Goal: Task Accomplishment & Management: Manage account settings

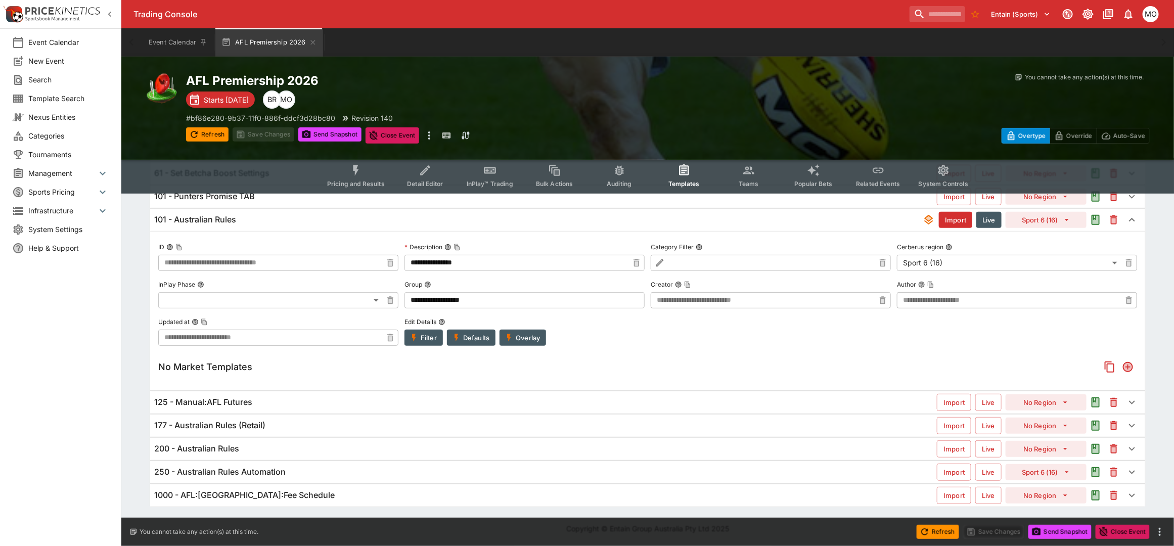
scroll to position [131, 0]
click at [338, 405] on div "125 - Manual:AFL Futures" at bounding box center [545, 402] width 783 height 11
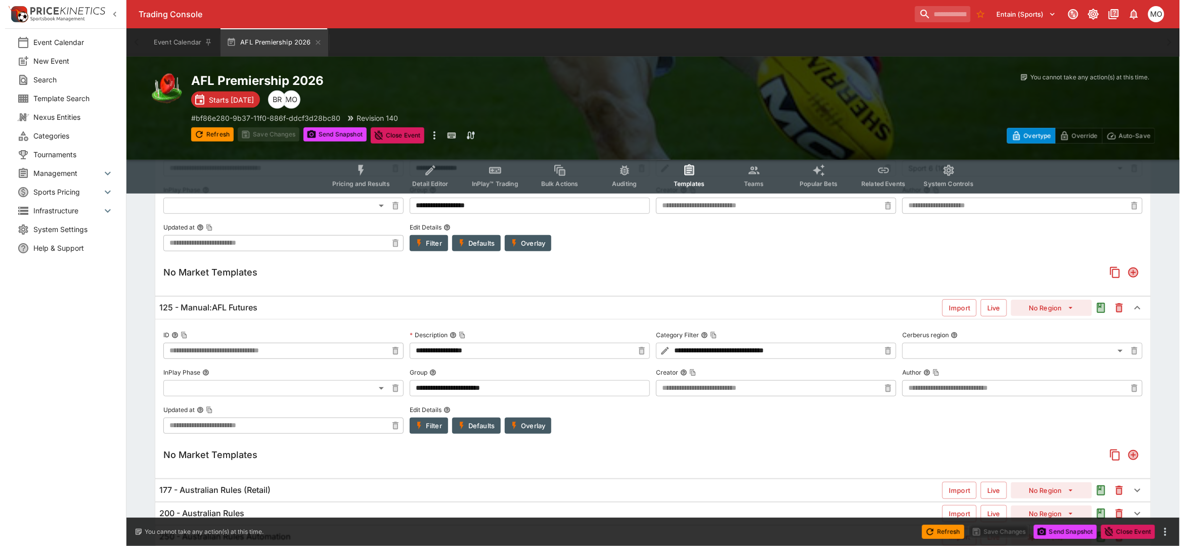
scroll to position [258, 0]
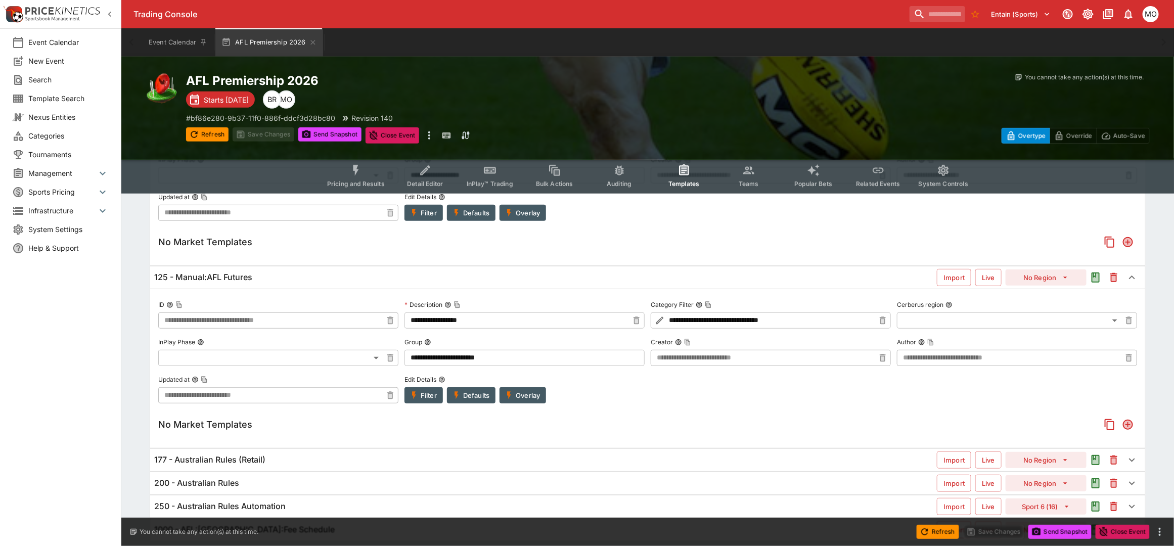
click at [520, 398] on button "Overlay" at bounding box center [523, 395] width 47 height 16
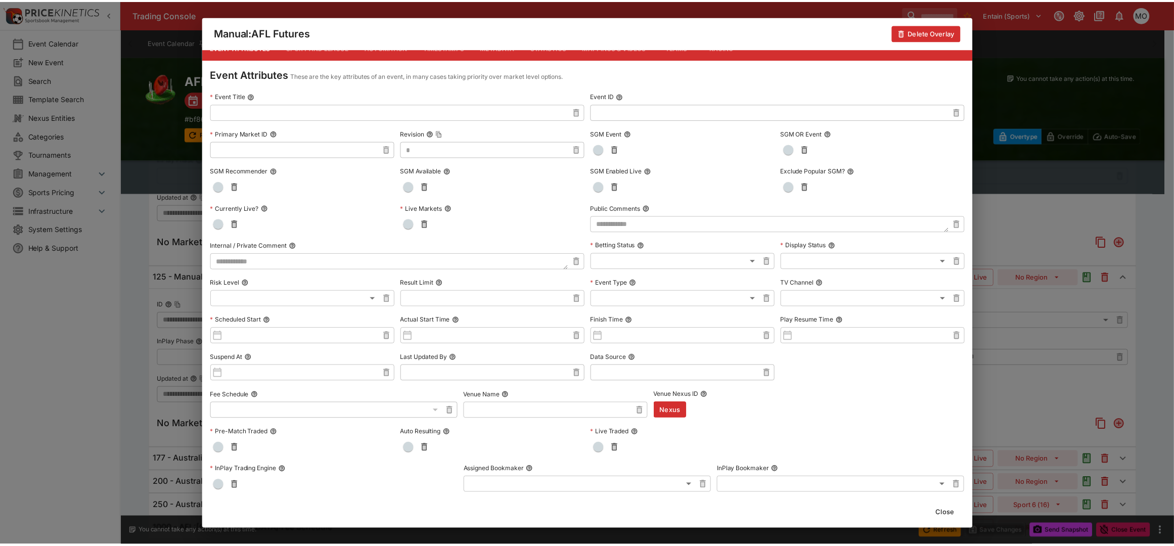
scroll to position [0, 0]
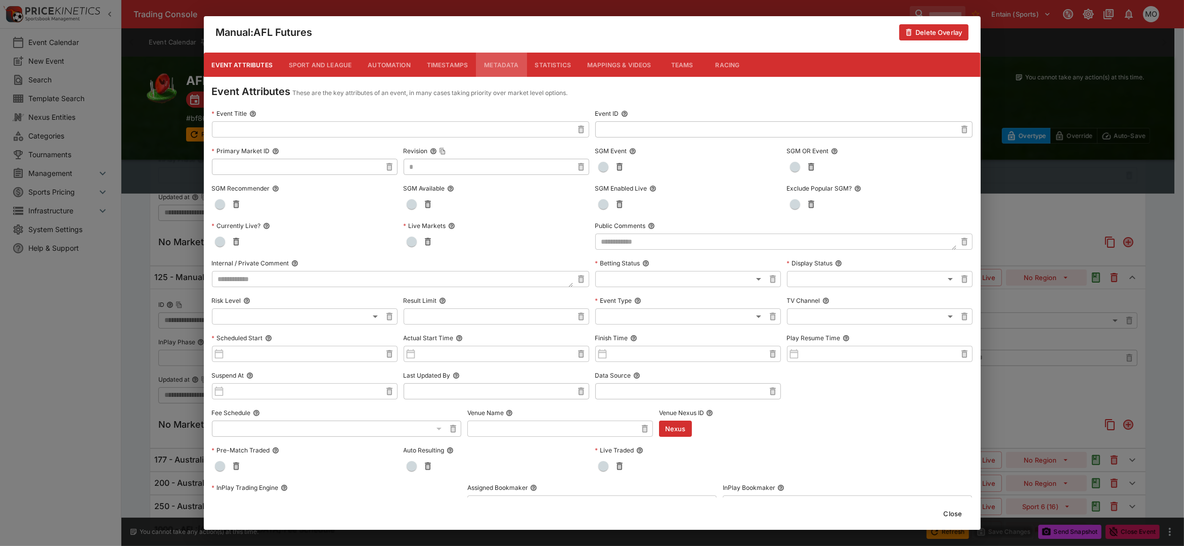
click at [496, 62] on button "Metadata" at bounding box center [501, 65] width 51 height 24
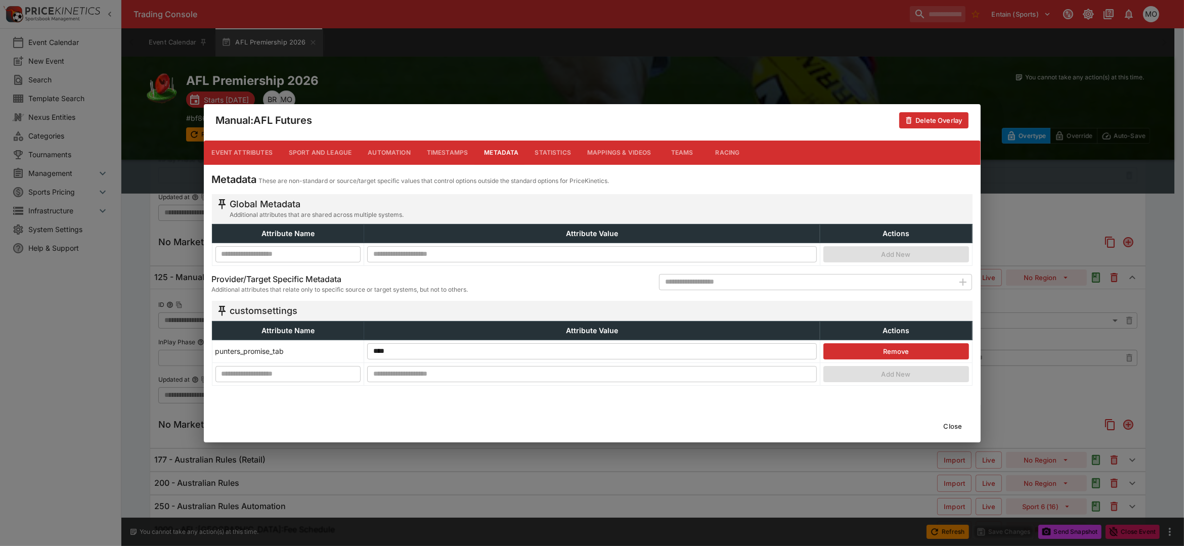
click at [957, 425] on button "Close" at bounding box center [952, 426] width 31 height 16
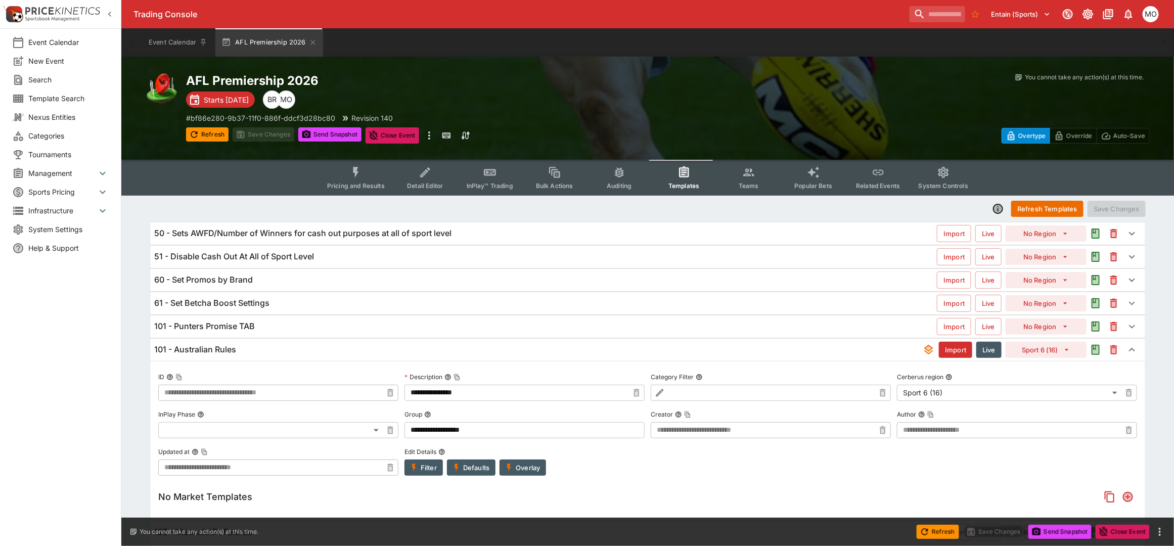
click at [600, 347] on div "101 - Australian Rules" at bounding box center [538, 349] width 769 height 11
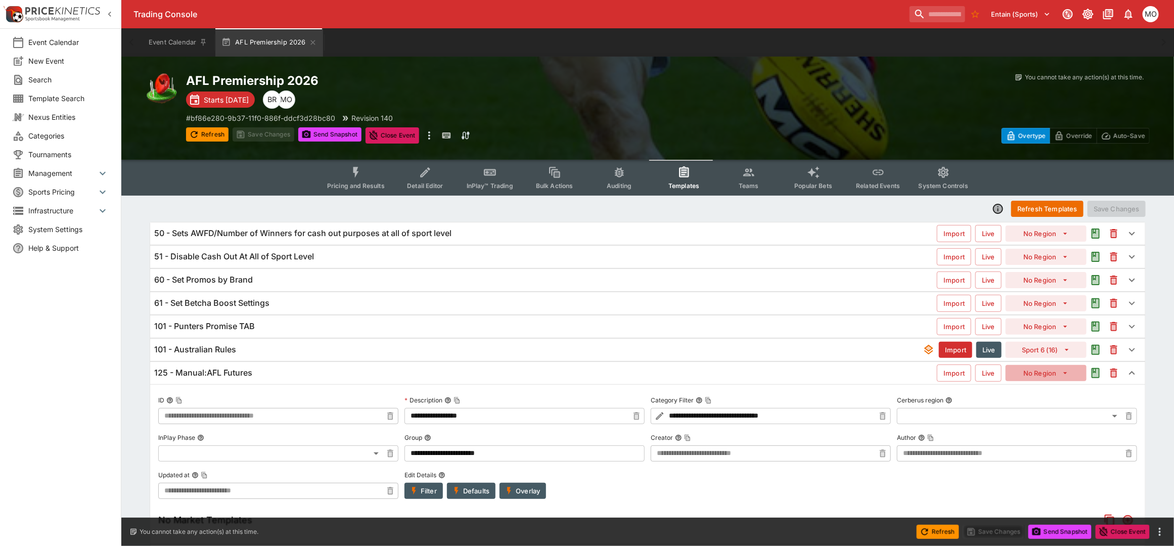
click at [1048, 373] on button "No Region" at bounding box center [1046, 373] width 81 height 16
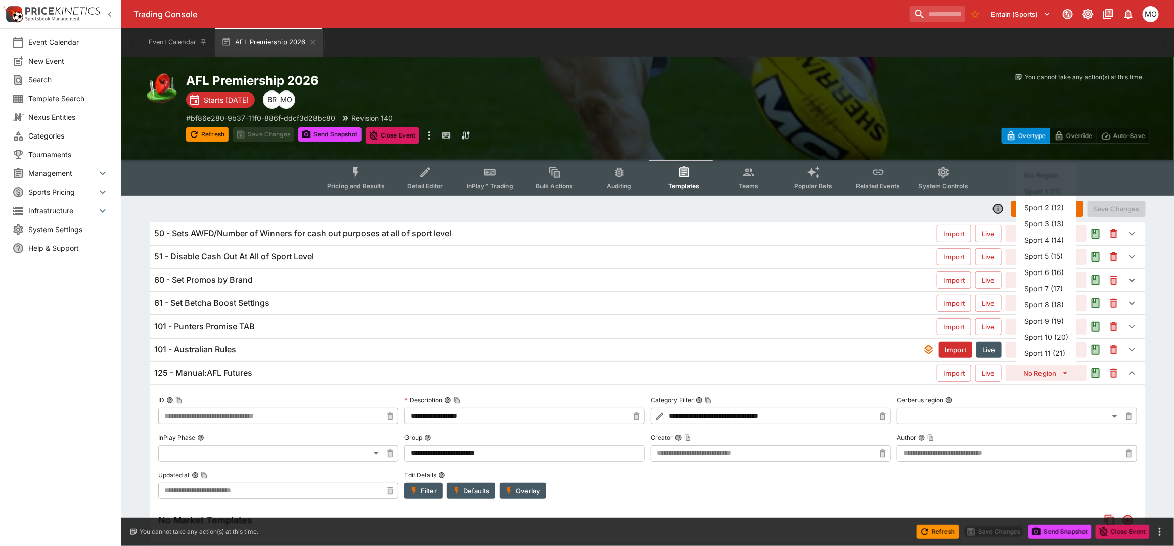
click at [1034, 273] on li "Sport 6 (16)" at bounding box center [1046, 272] width 60 height 16
type input "**"
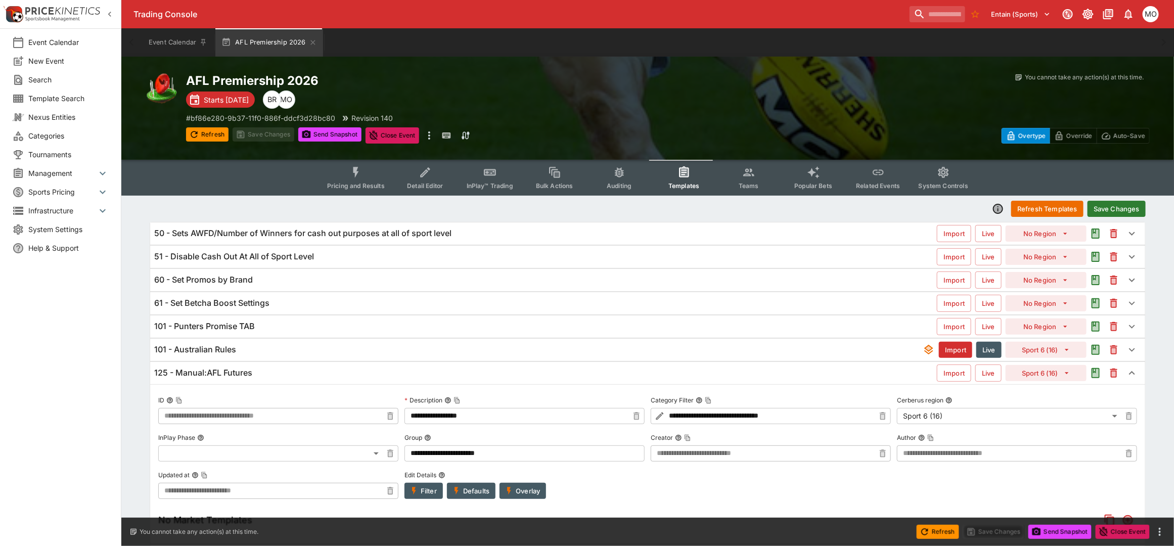
click at [243, 344] on div "101 - Australian Rules" at bounding box center [538, 349] width 769 height 11
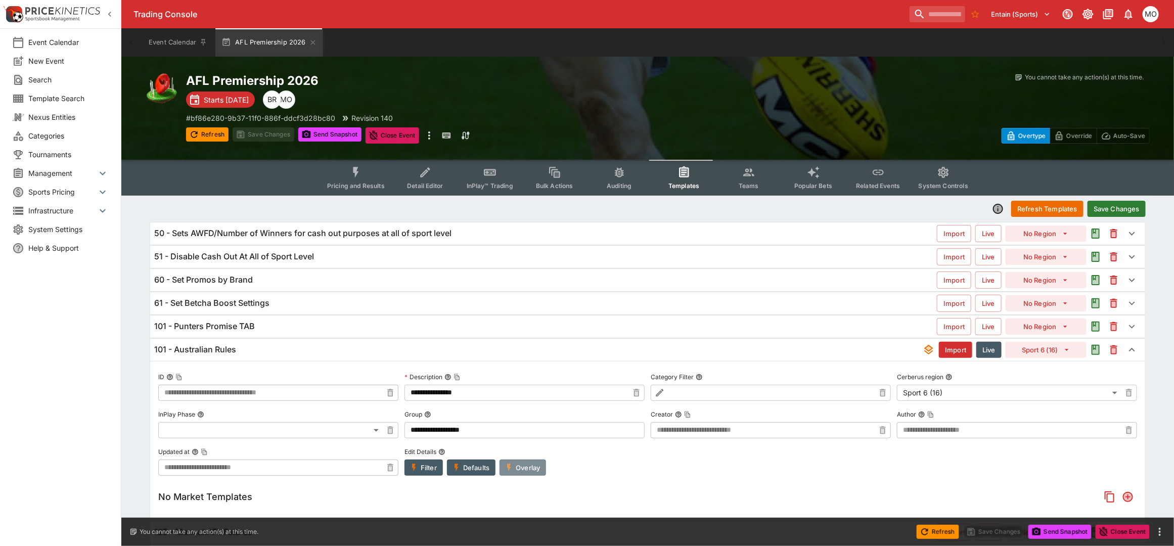
click at [528, 463] on button "Overlay" at bounding box center [523, 468] width 47 height 16
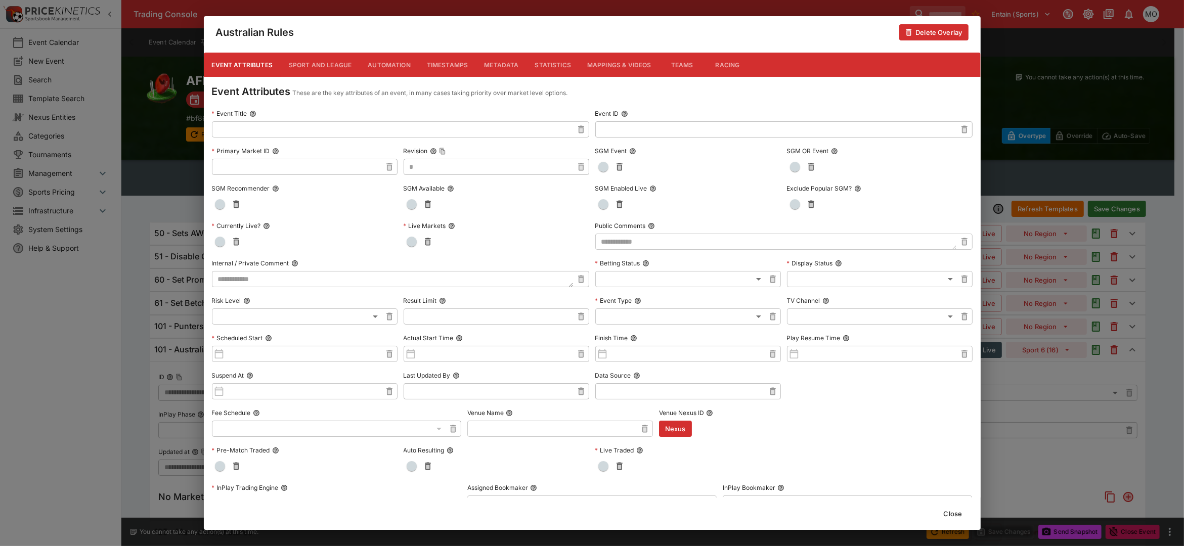
click at [490, 59] on button "Metadata" at bounding box center [501, 65] width 51 height 24
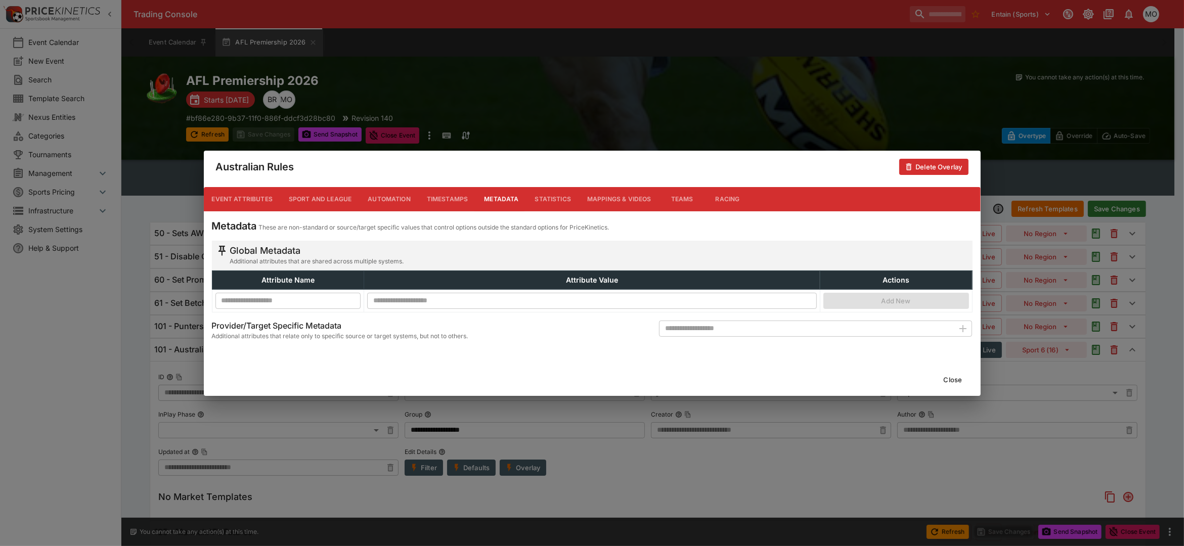
click at [325, 190] on button "Sport and League" at bounding box center [320, 199] width 79 height 24
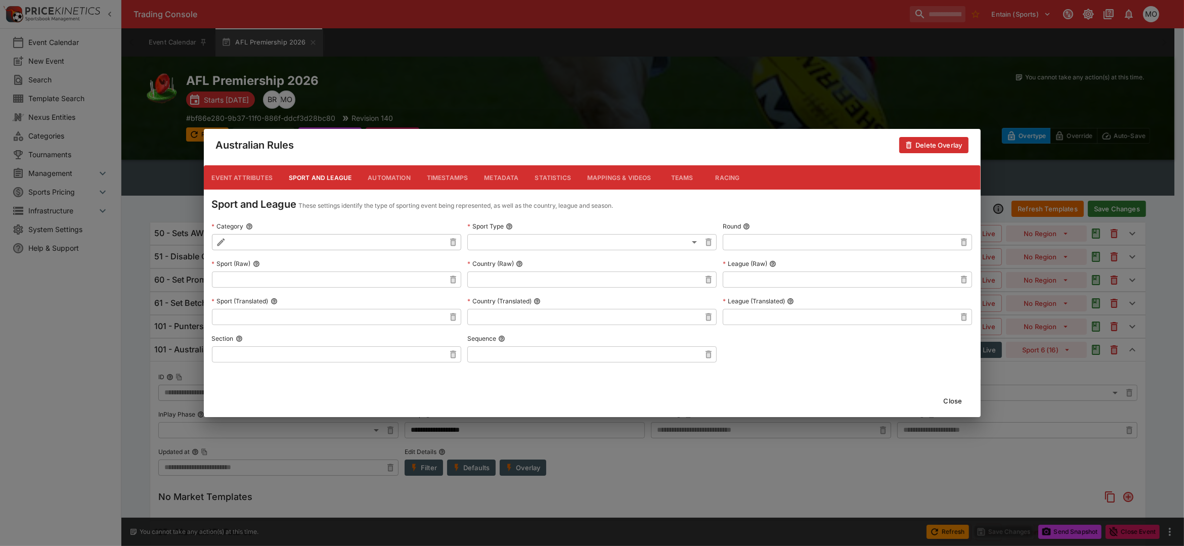
click at [395, 173] on button "Automation" at bounding box center [389, 177] width 59 height 24
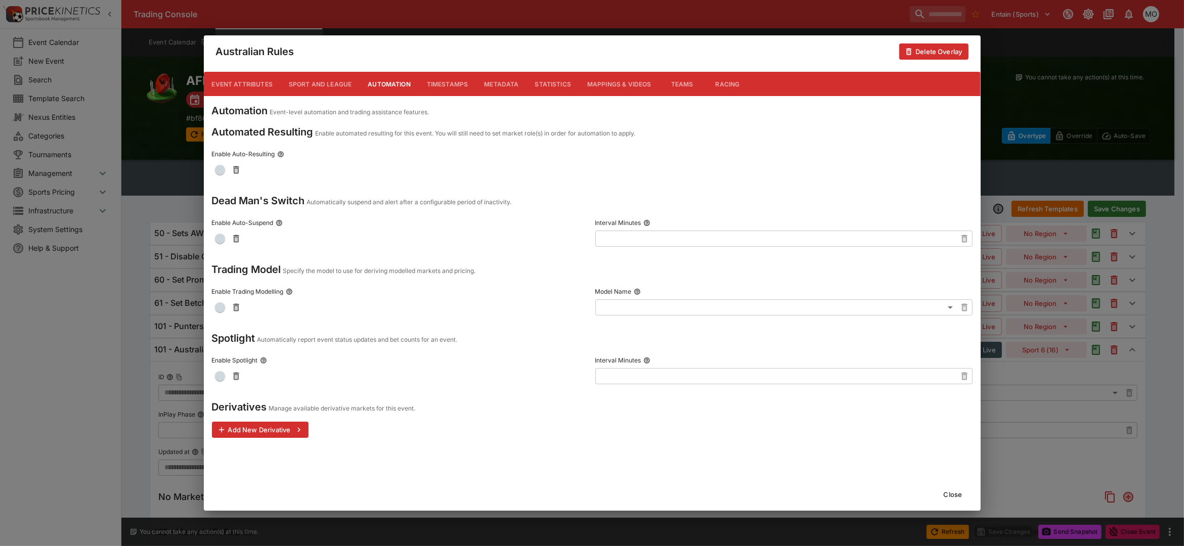
click at [952, 488] on button "Close" at bounding box center [952, 494] width 31 height 16
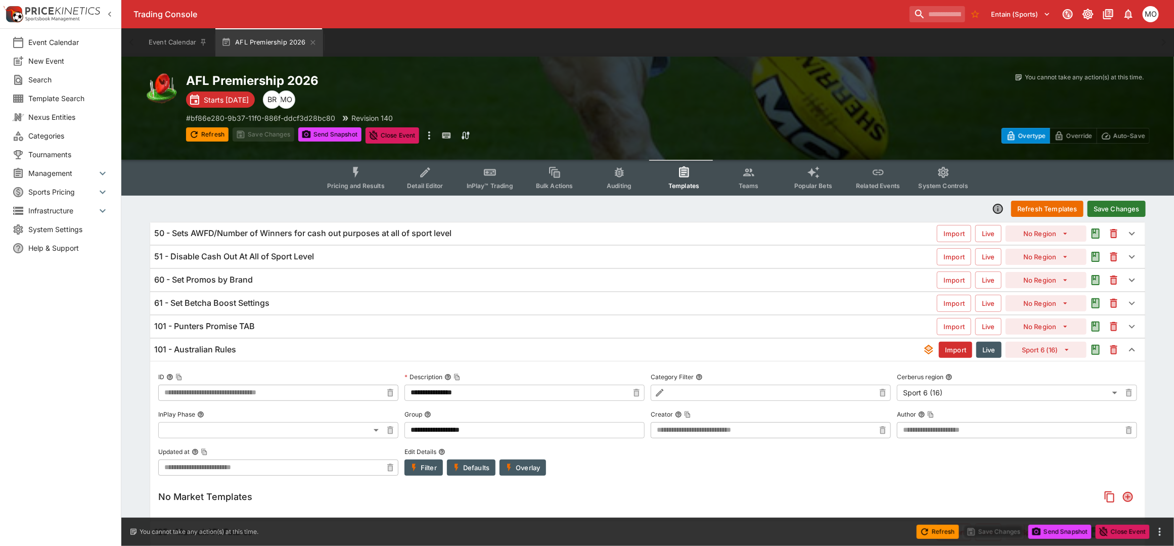
click at [426, 472] on button "Filter" at bounding box center [424, 468] width 38 height 16
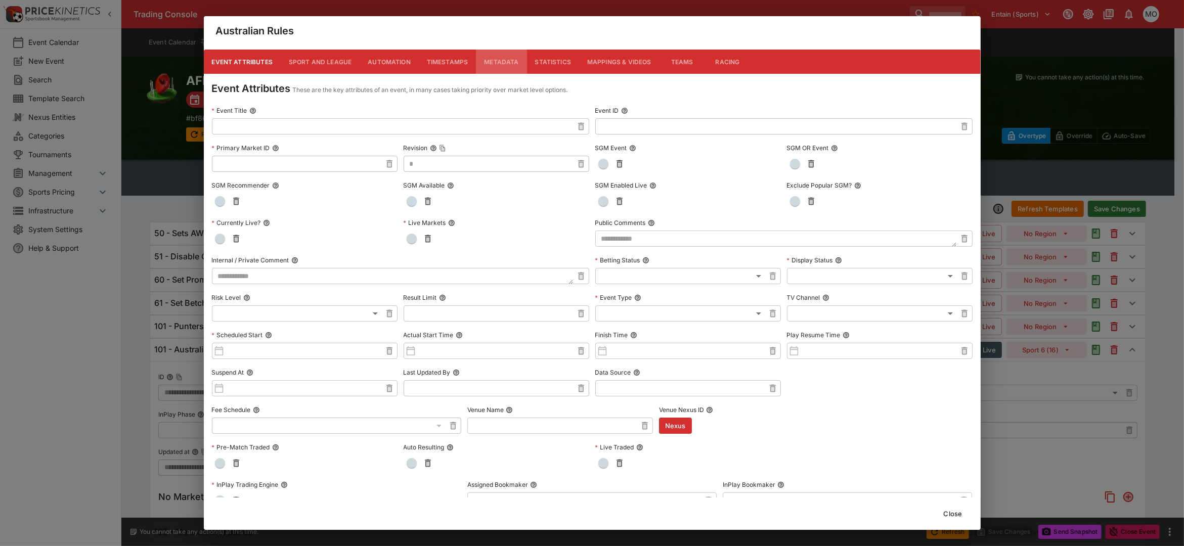
click at [498, 56] on button "Metadata" at bounding box center [501, 62] width 51 height 24
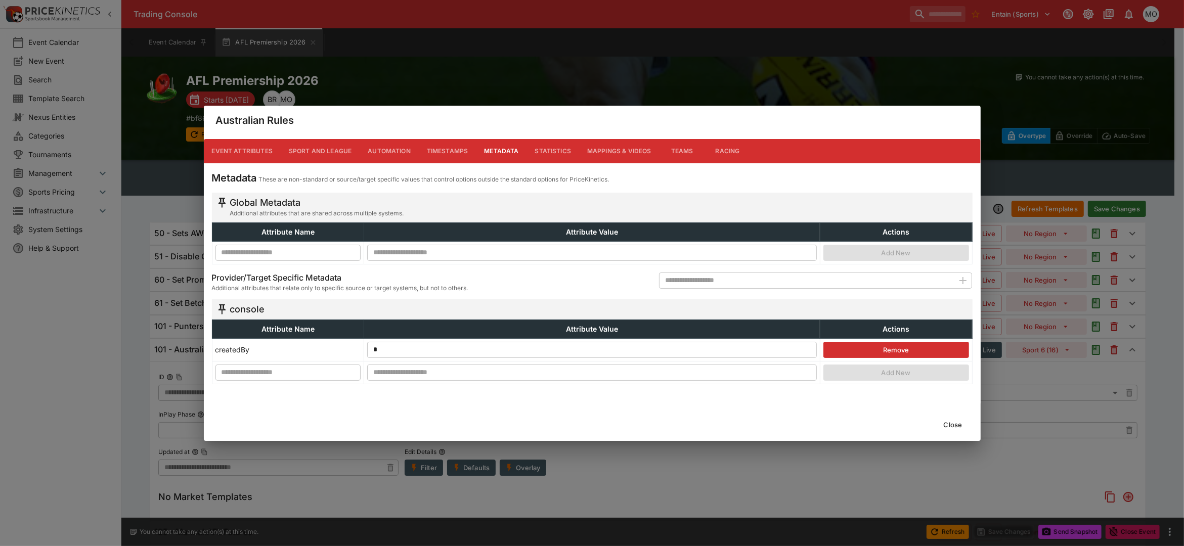
click at [949, 424] on button "Close" at bounding box center [952, 425] width 31 height 16
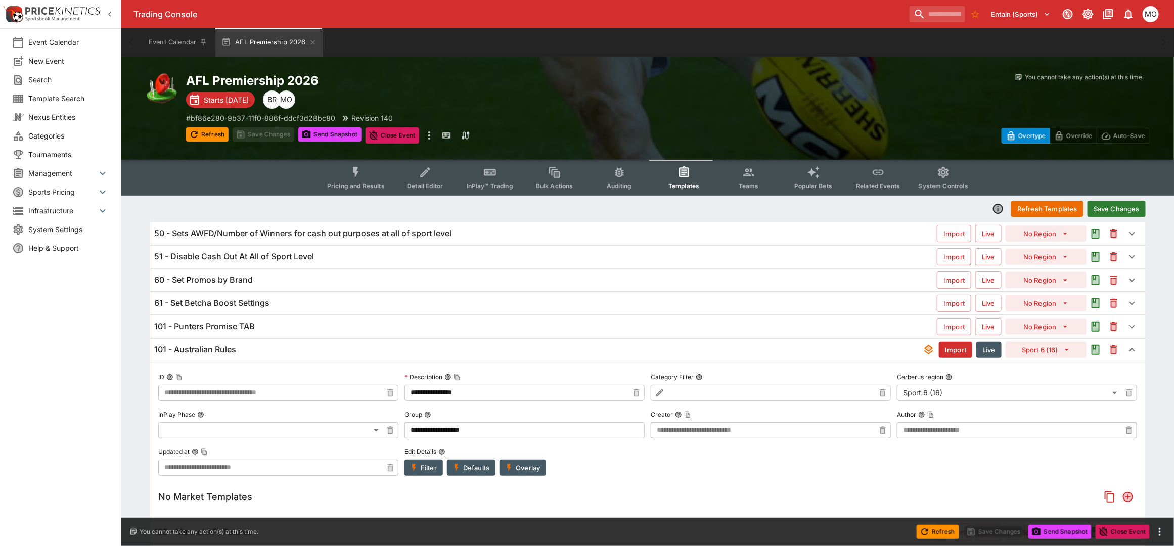
click at [995, 204] on icon "button" at bounding box center [998, 209] width 12 height 12
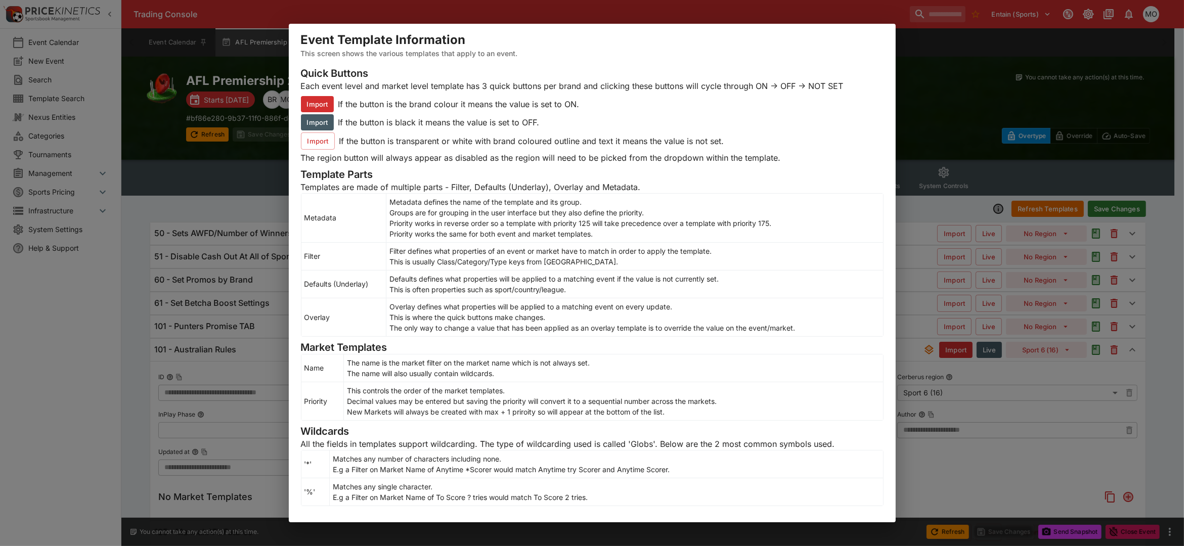
click at [837, 246] on p "Filter defines what properties of an event or market have to match in order to …" at bounding box center [634, 251] width 490 height 11
click at [906, 196] on div "Event Template Information This screen shows the various templates that apply t…" at bounding box center [592, 273] width 1184 height 546
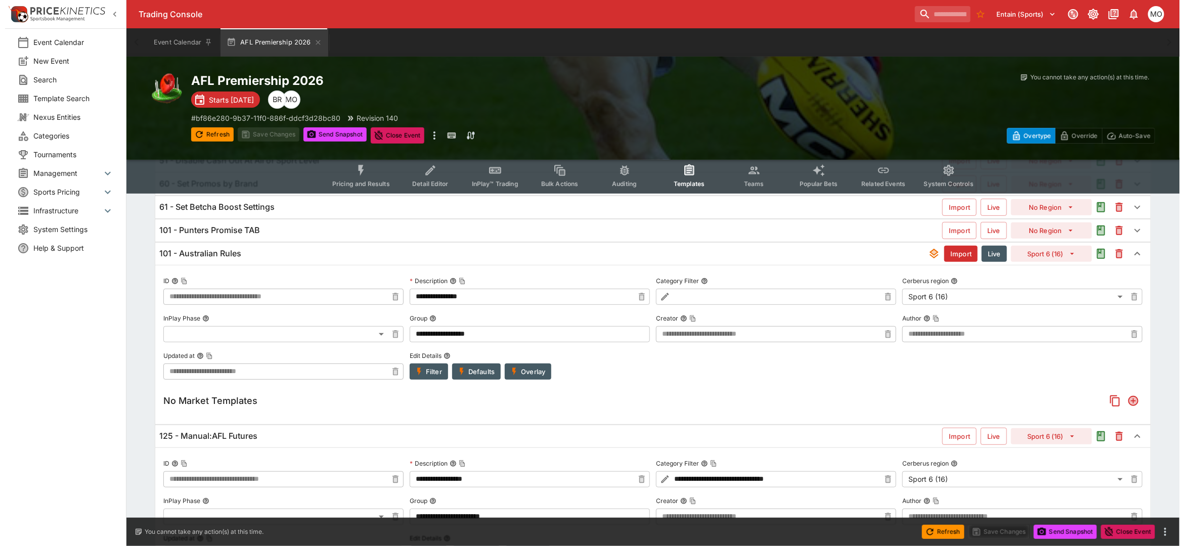
scroll to position [126, 0]
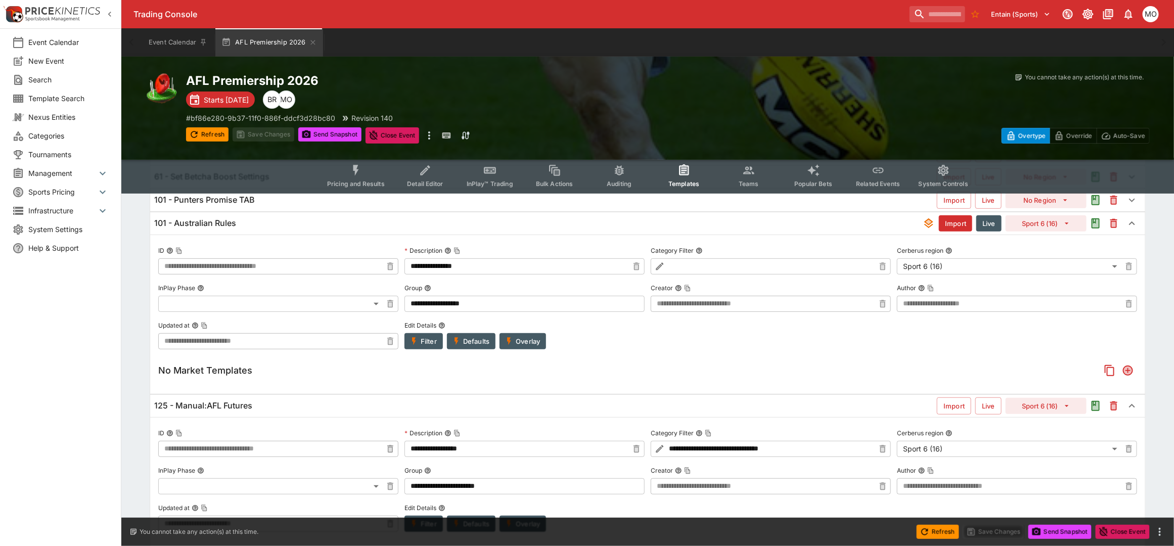
click at [960, 406] on button "Import" at bounding box center [954, 405] width 34 height 17
click at [990, 413] on button "Live" at bounding box center [988, 405] width 26 height 17
click at [992, 410] on button "Live" at bounding box center [988, 406] width 25 height 16
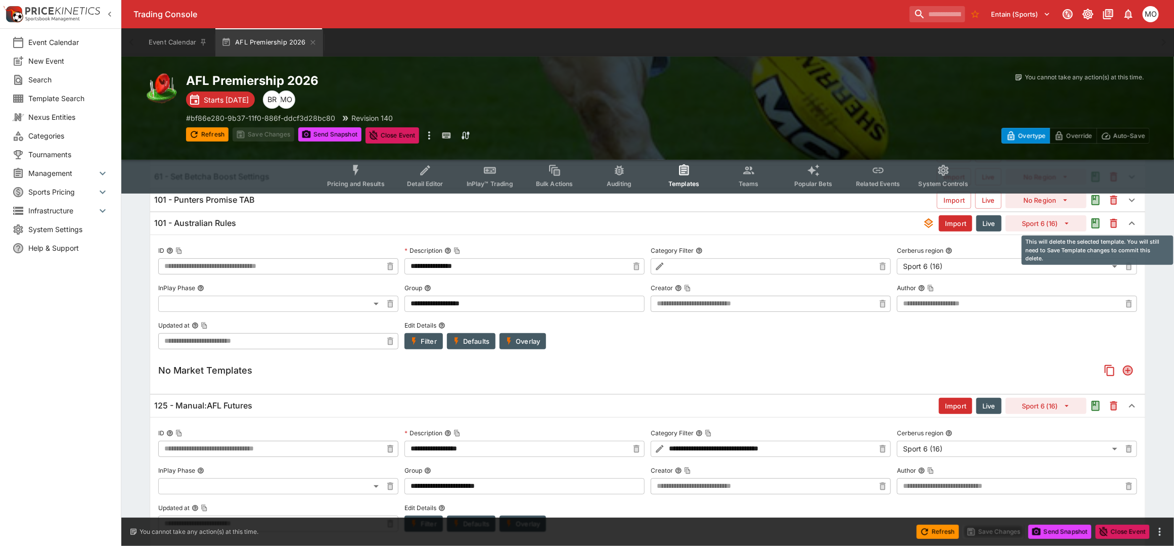
click at [1111, 226] on icon "This will delete the selected template. You will still need to Save Template ch…" at bounding box center [1113, 223] width 7 height 9
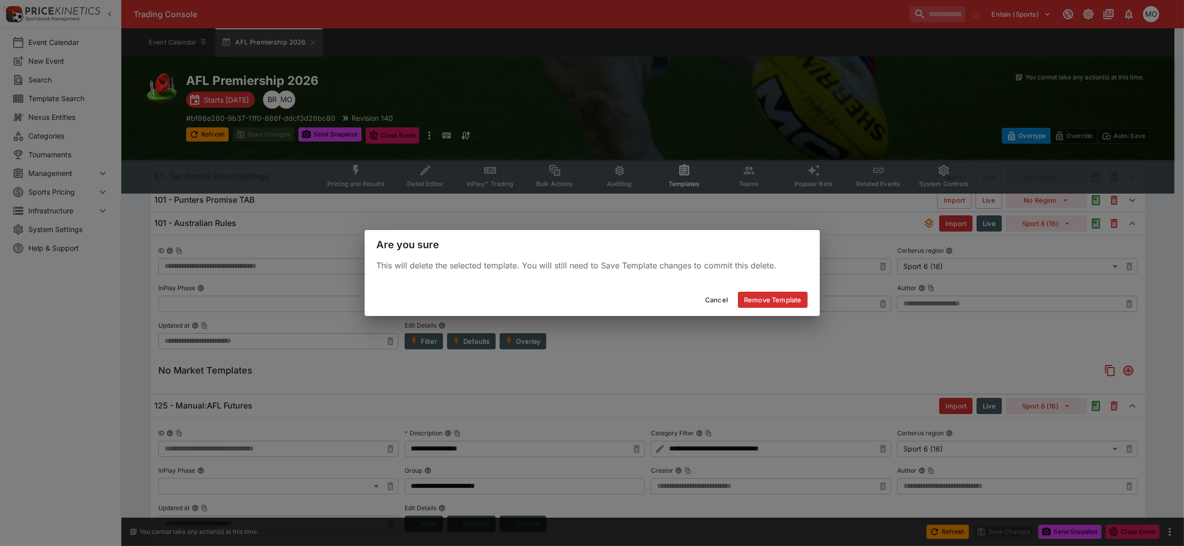
click at [765, 301] on button "Remove Template" at bounding box center [772, 300] width 69 height 16
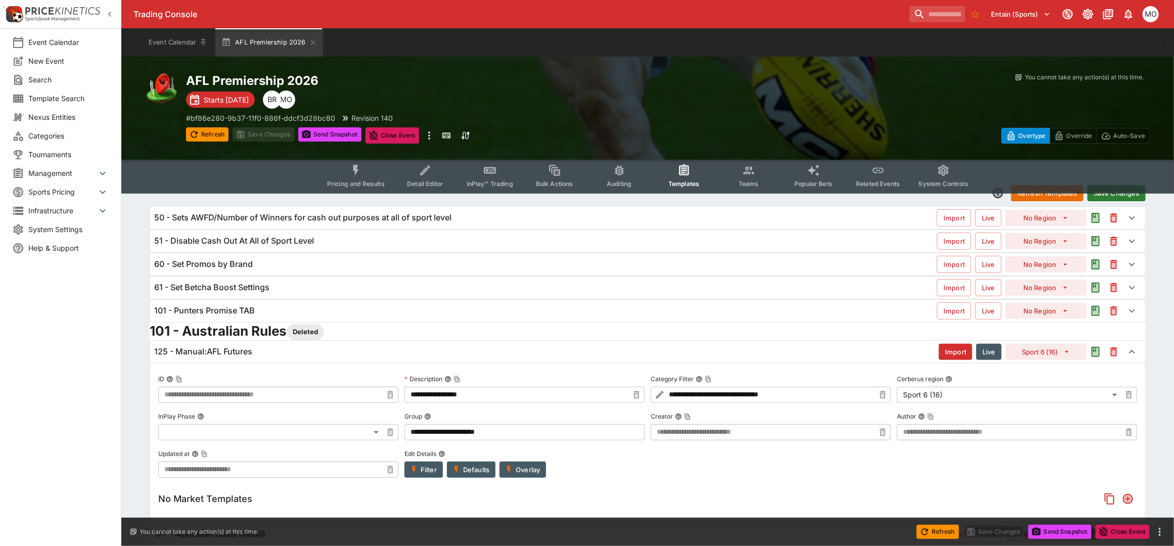
scroll to position [0, 0]
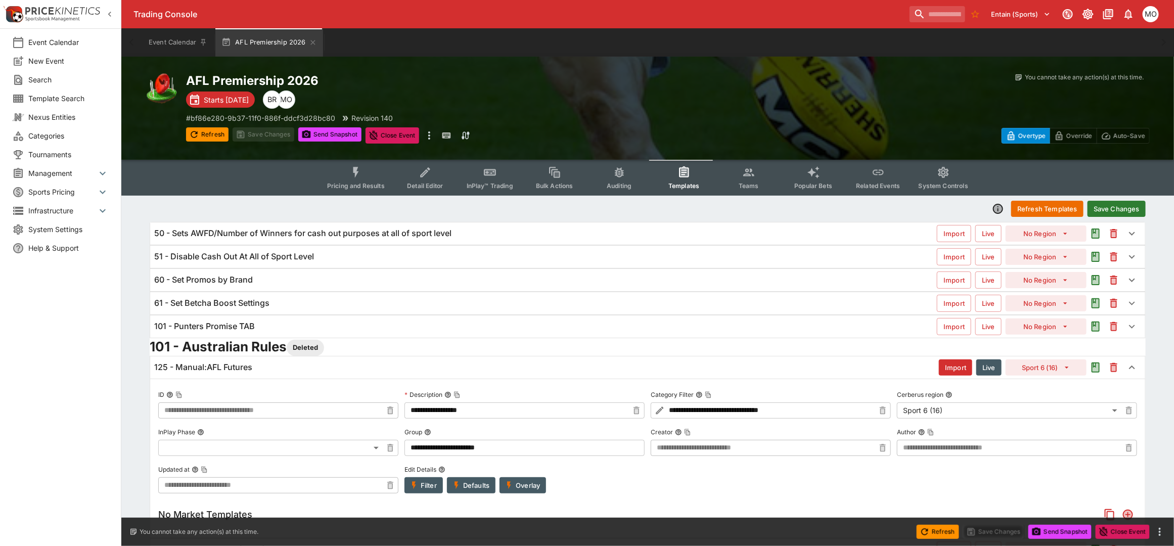
click at [1112, 206] on button "Save Changes" at bounding box center [1117, 209] width 58 height 16
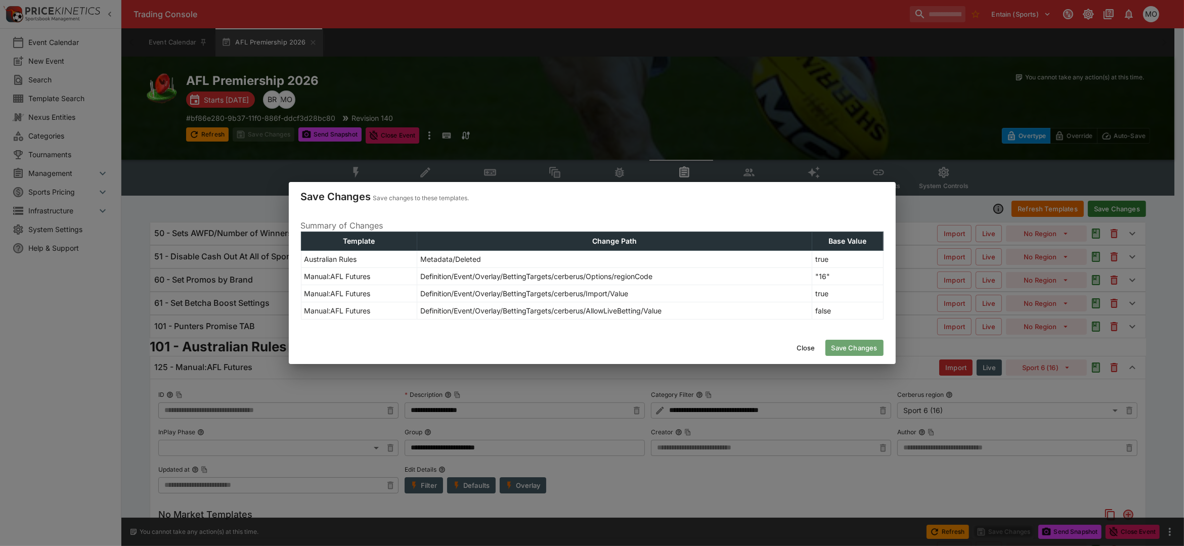
click at [852, 351] on button "Save Changes" at bounding box center [854, 348] width 58 height 16
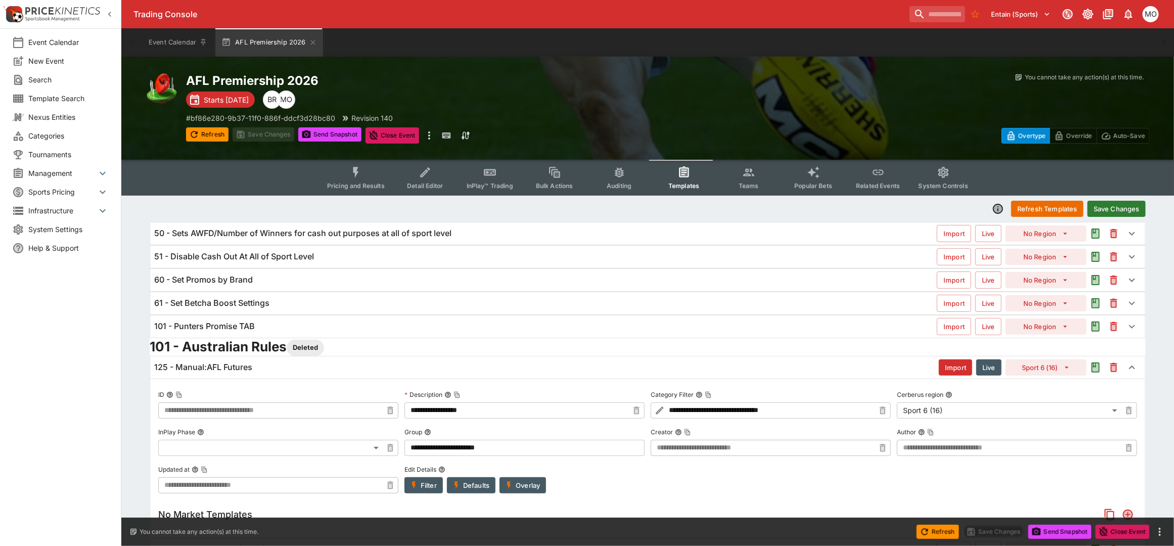
type input "**********"
click at [1057, 200] on div "Refresh Templates Save Changes" at bounding box center [648, 209] width 996 height 18
click at [1055, 201] on button "Refresh Templates" at bounding box center [1047, 209] width 72 height 16
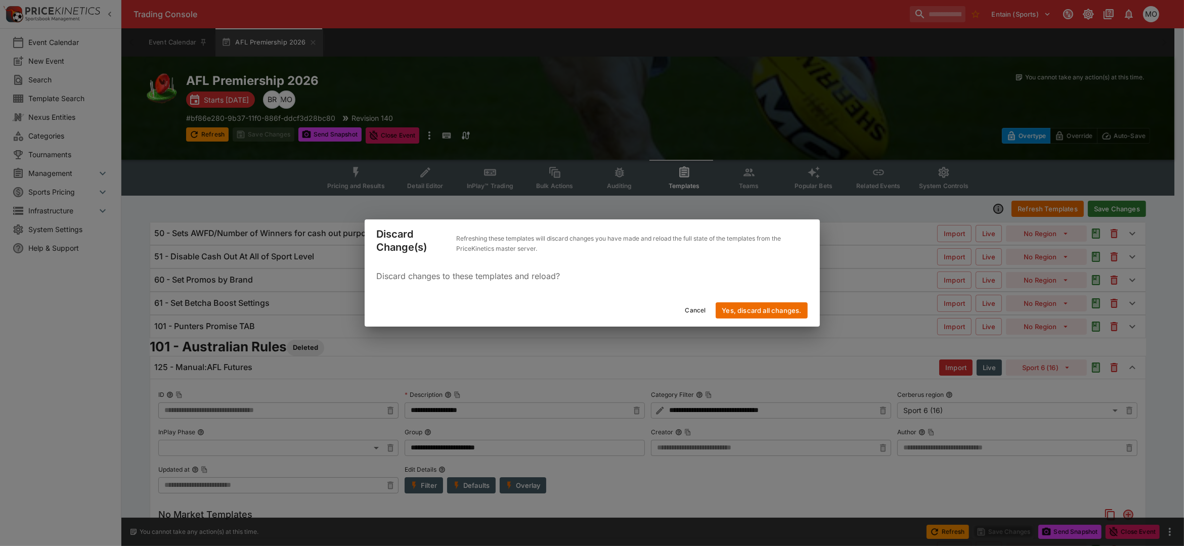
click at [771, 309] on button "Yes, discard all changes." at bounding box center [761, 310] width 92 height 16
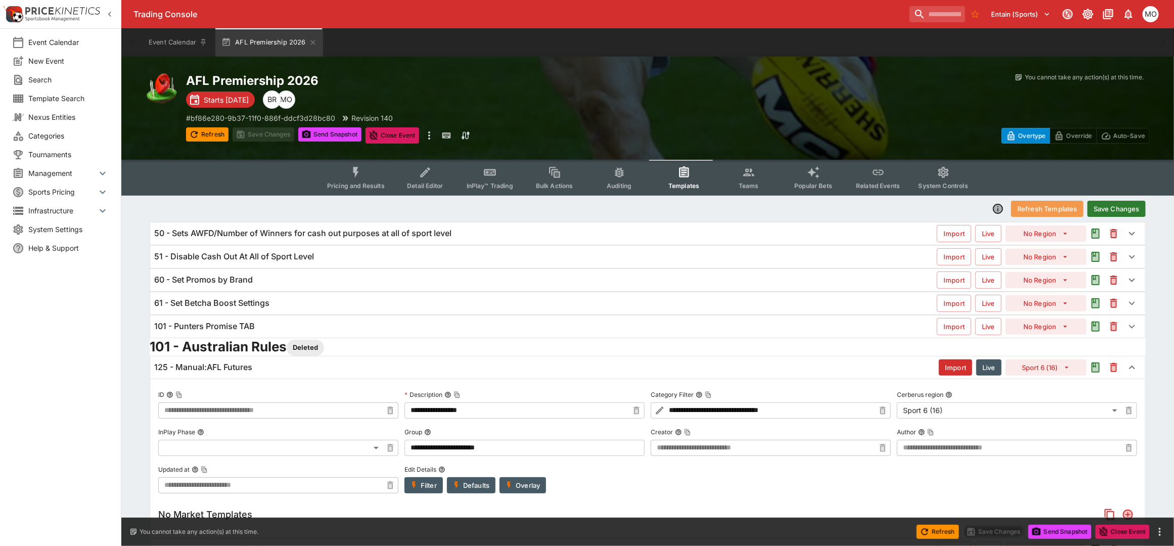
click at [1029, 208] on button "Refresh Templates" at bounding box center [1047, 209] width 72 height 16
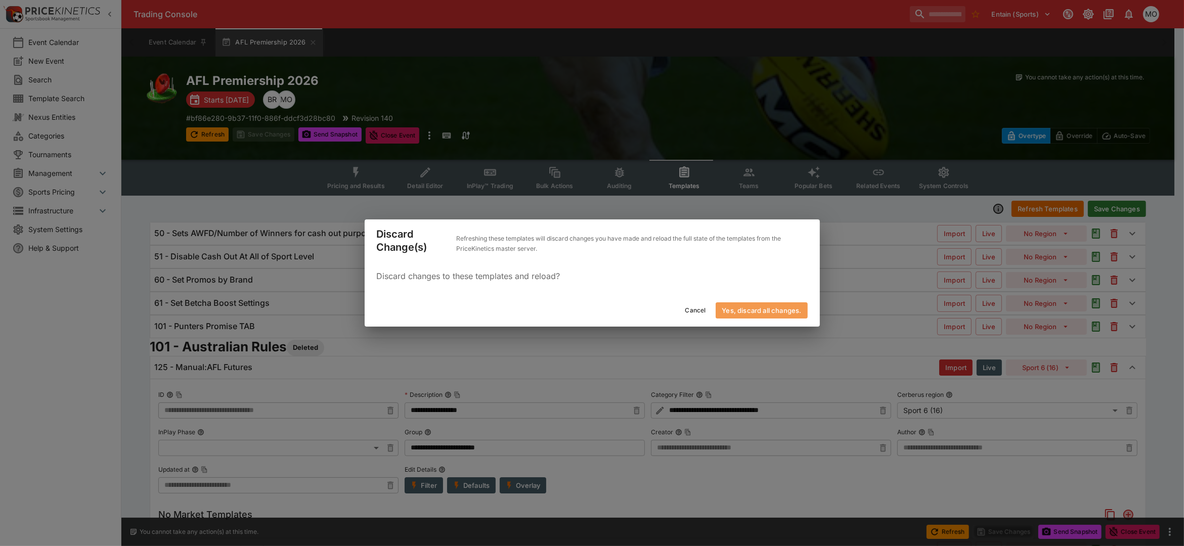
click at [758, 317] on button "Yes, discard all changes." at bounding box center [761, 310] width 92 height 16
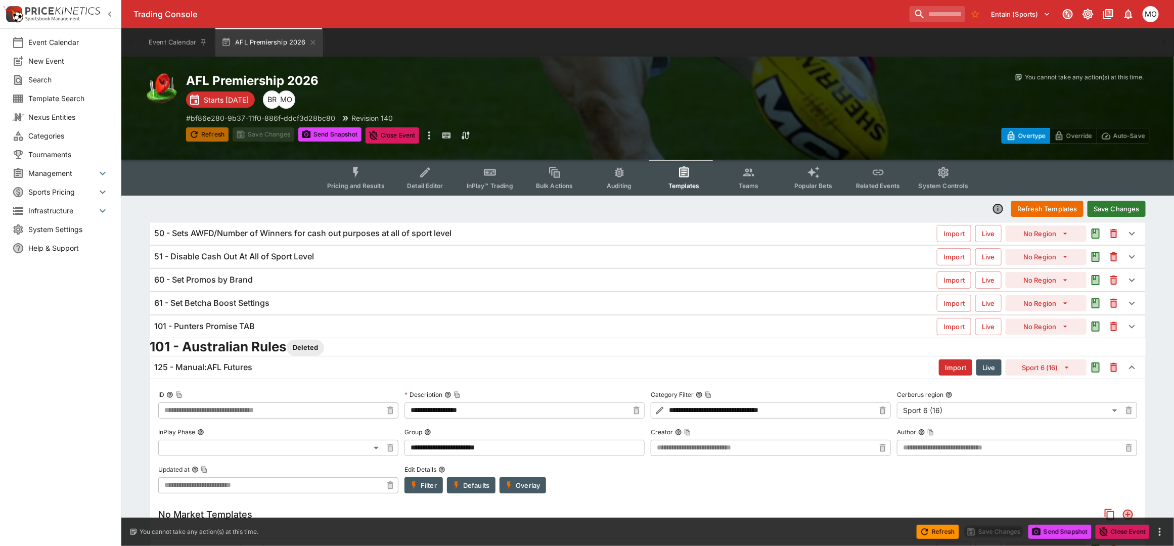
click at [203, 138] on button "Refresh" at bounding box center [207, 134] width 42 height 14
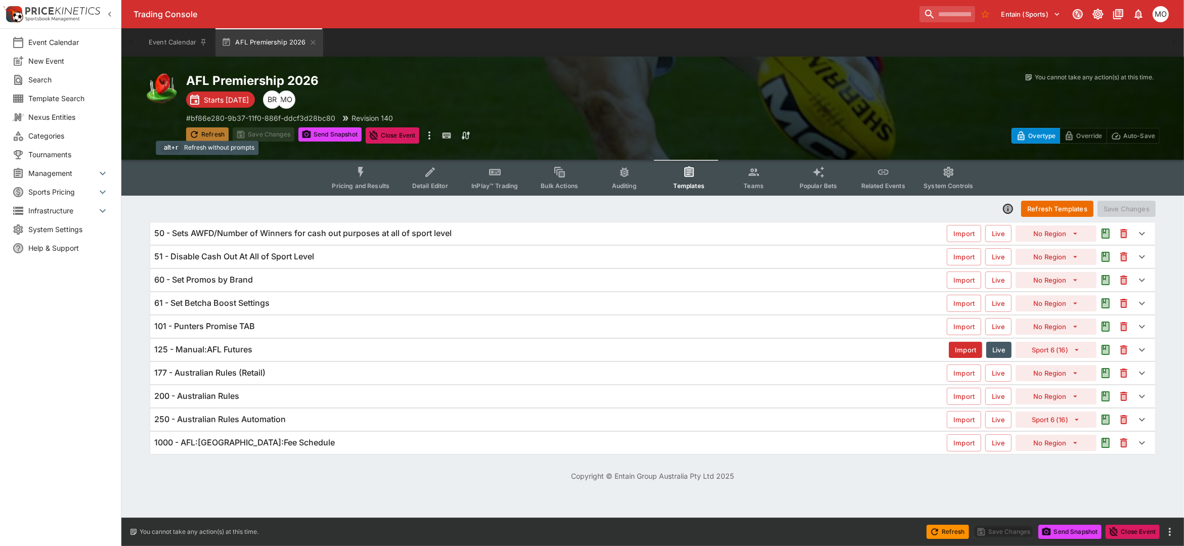
click at [204, 137] on button "Refresh" at bounding box center [207, 134] width 42 height 14
click at [317, 132] on button "Send Snapshot" at bounding box center [329, 134] width 63 height 14
click at [79, 454] on div "Event Calendar New Event Search Template Search Nexus Entities Categories Tourn…" at bounding box center [60, 273] width 121 height 546
click at [206, 354] on h6 "125 - Manual:AFL Futures" at bounding box center [203, 349] width 98 height 11
